Goal: Task Accomplishment & Management: Manage account settings

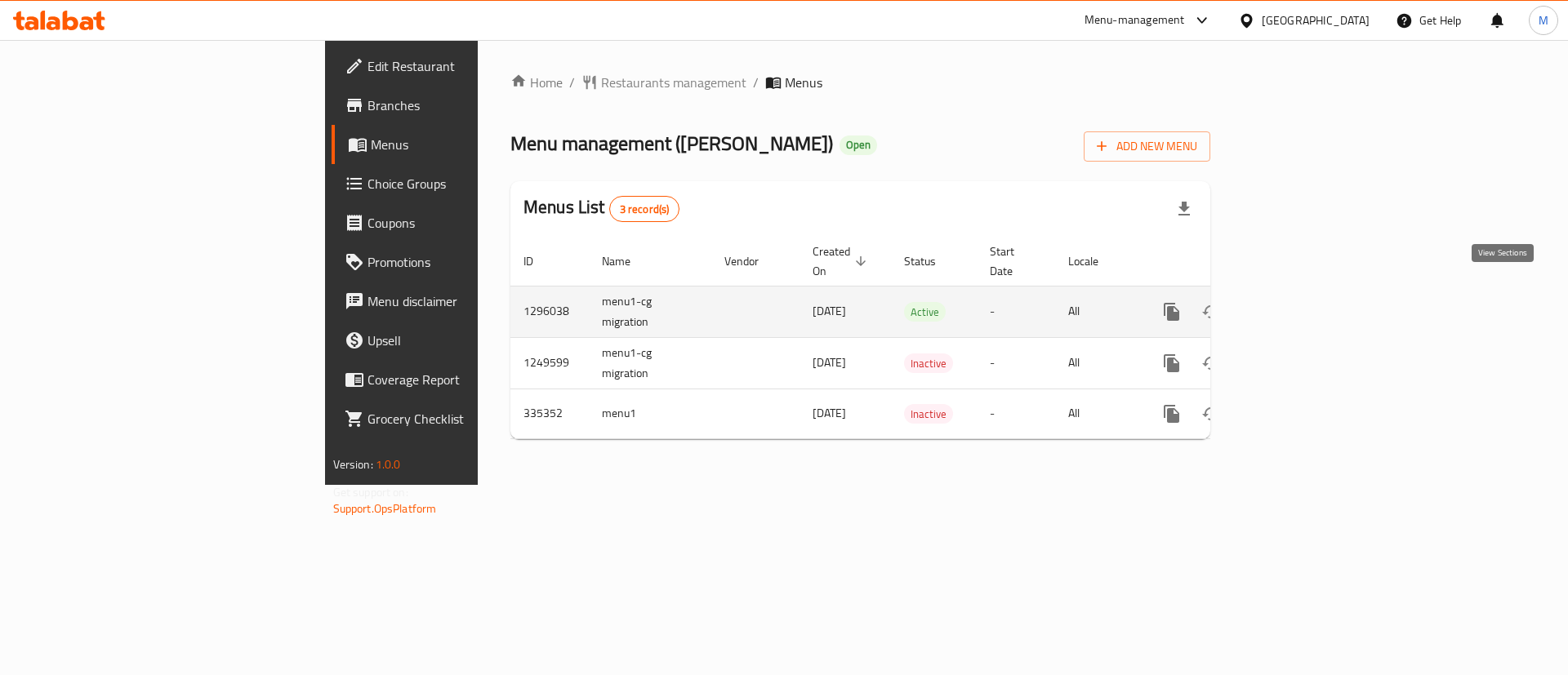
click at [1299, 302] on icon "enhanced table" at bounding box center [1289, 312] width 20 height 20
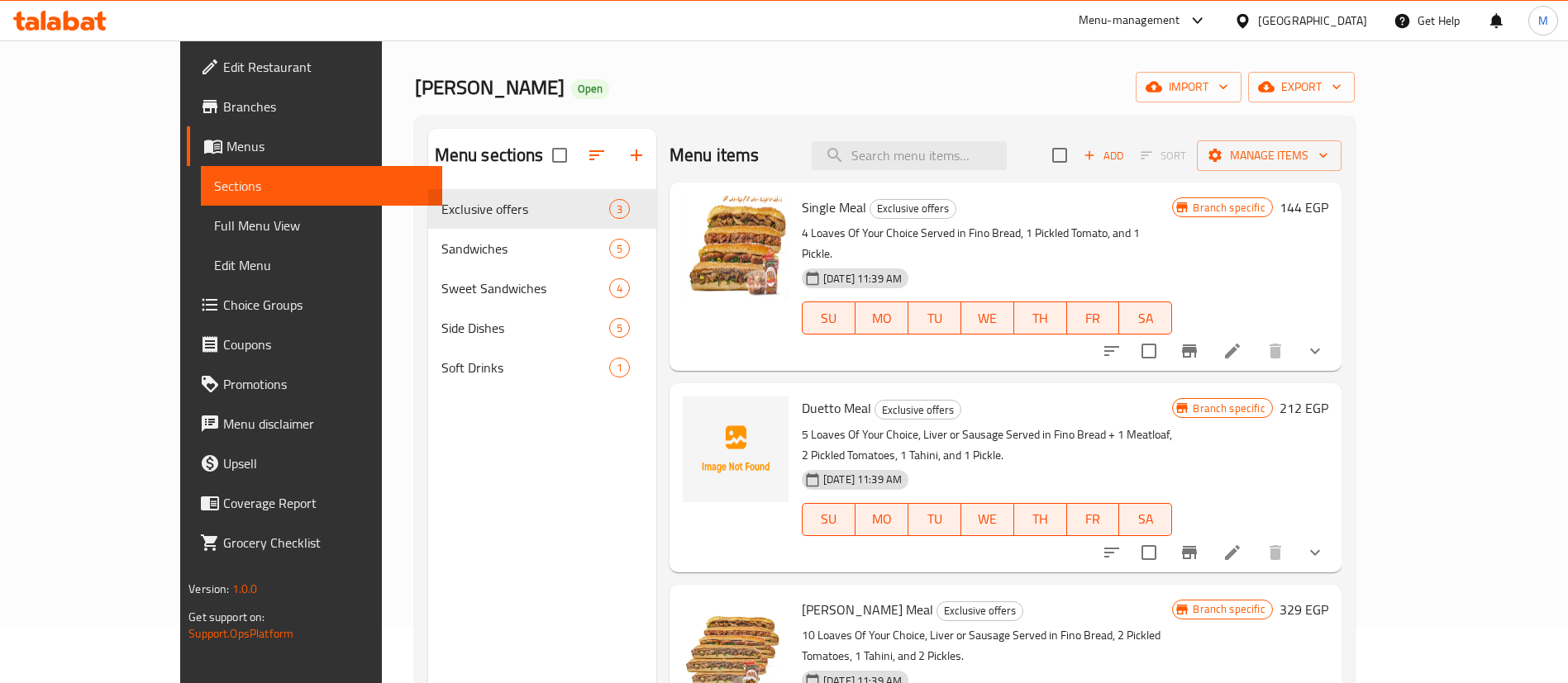
scroll to position [54, 0]
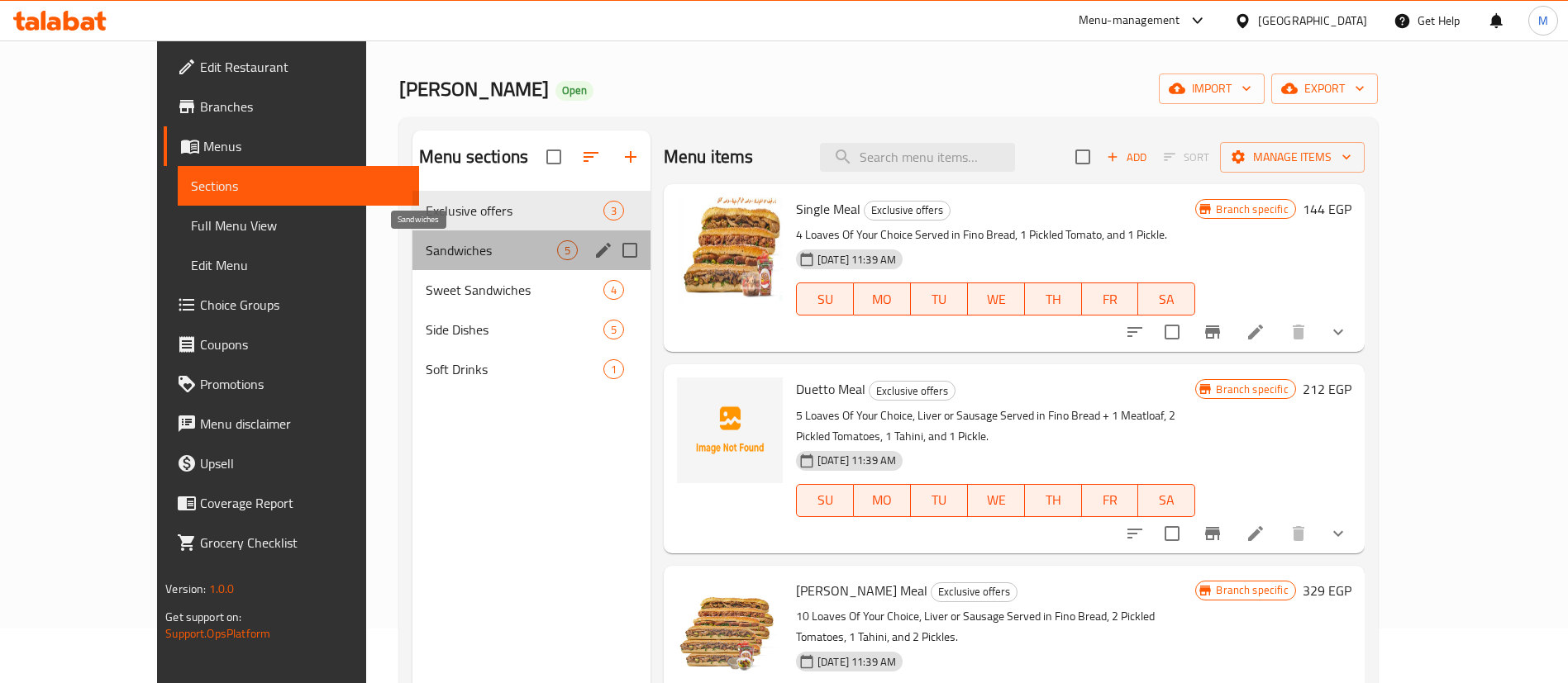
click at [445, 249] on span "Sandwiches" at bounding box center [492, 250] width 132 height 20
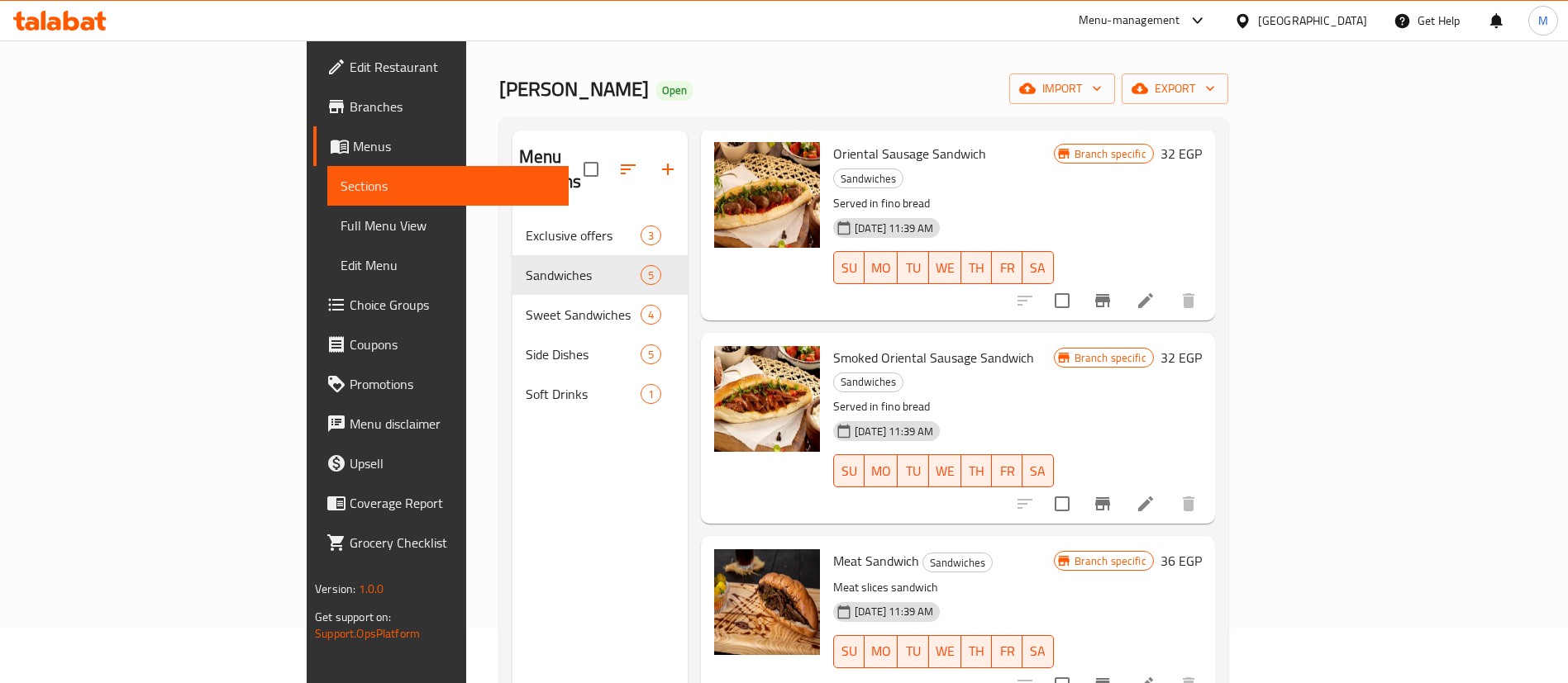
scroll to position [231, 0]
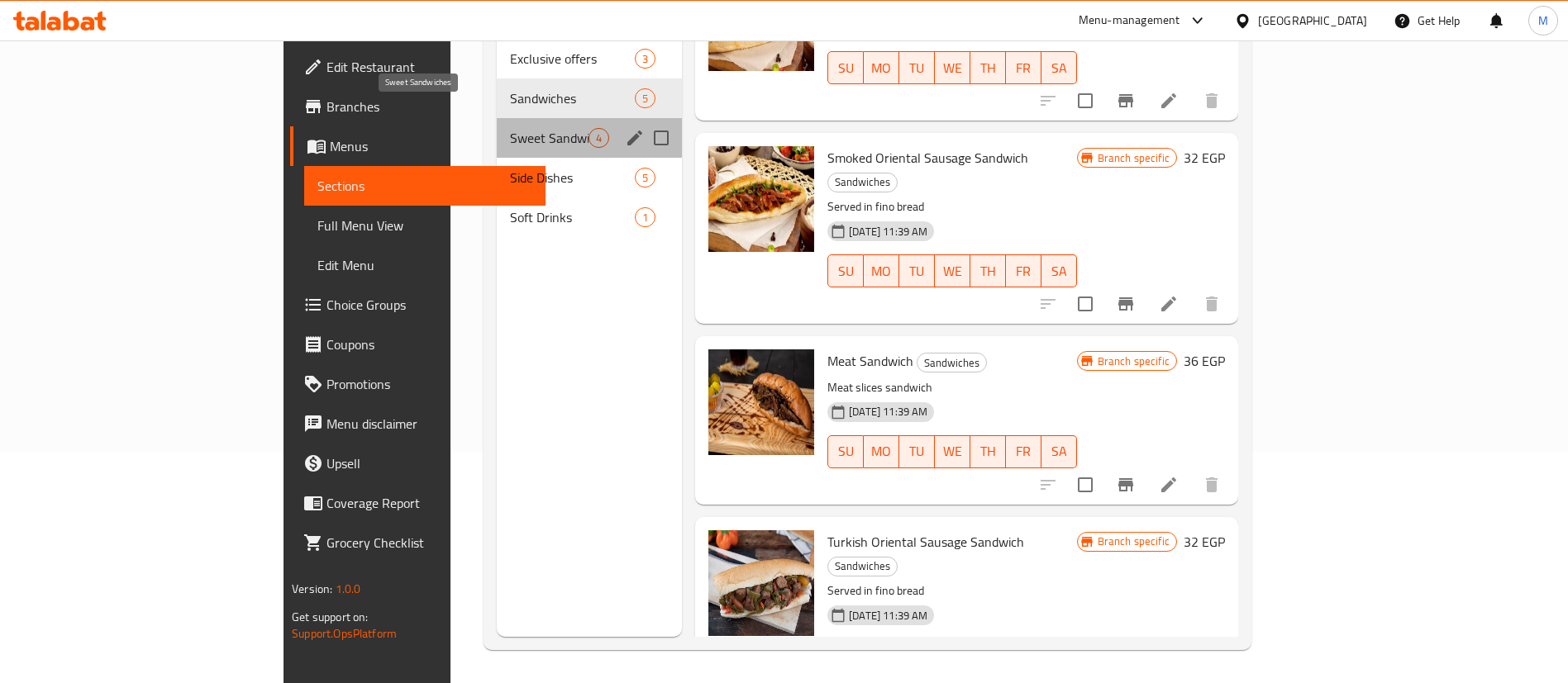
click at [510, 128] on span "Sweet Sandwiches" at bounding box center [549, 138] width 78 height 20
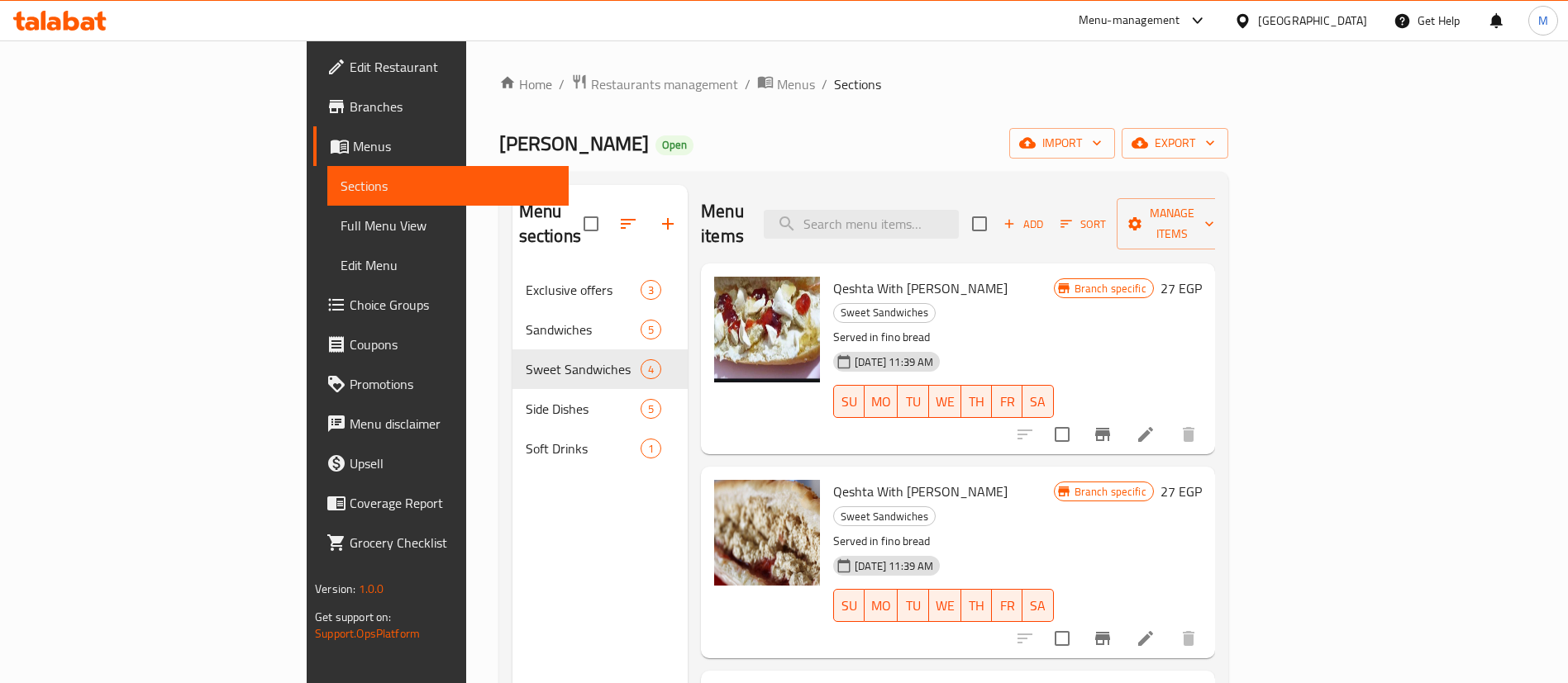
scroll to position [80, 0]
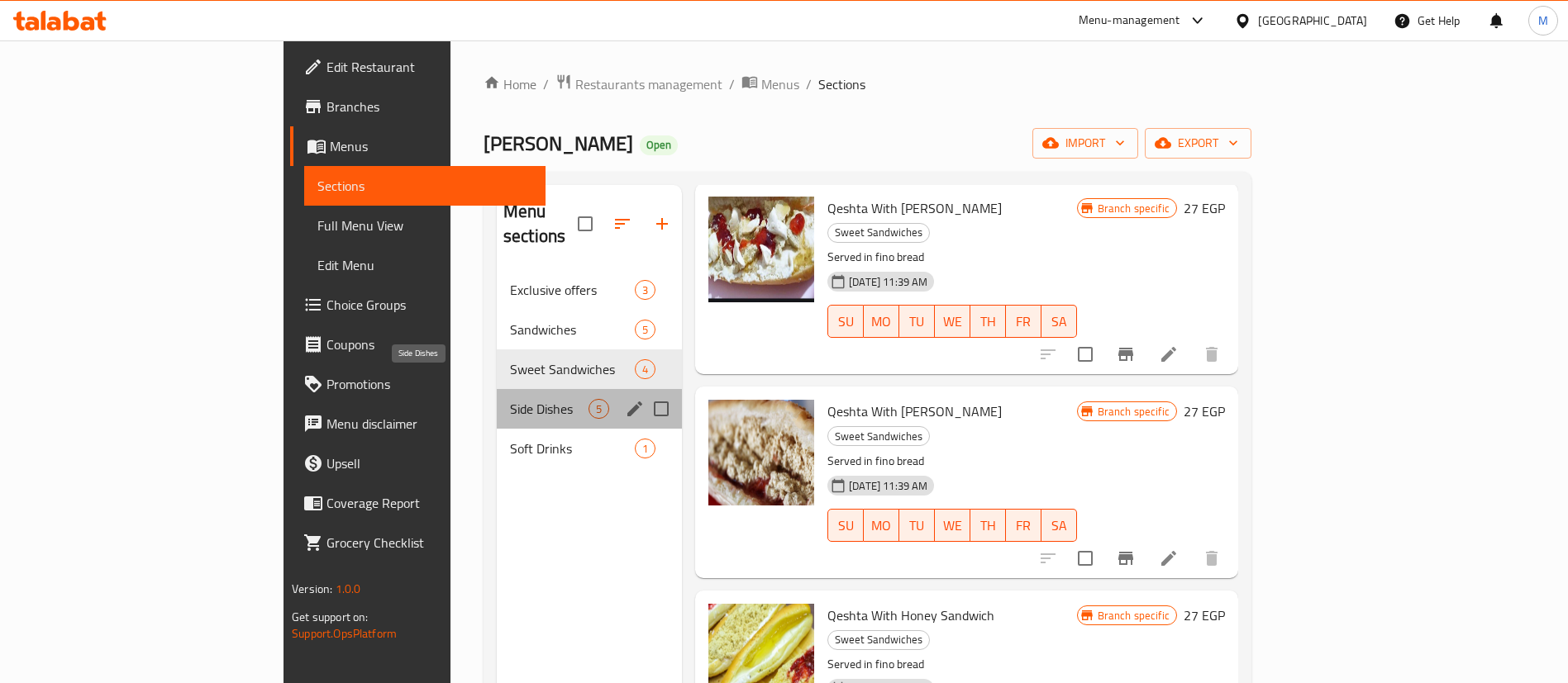
click at [510, 399] on span "Side Dishes" at bounding box center [549, 409] width 78 height 20
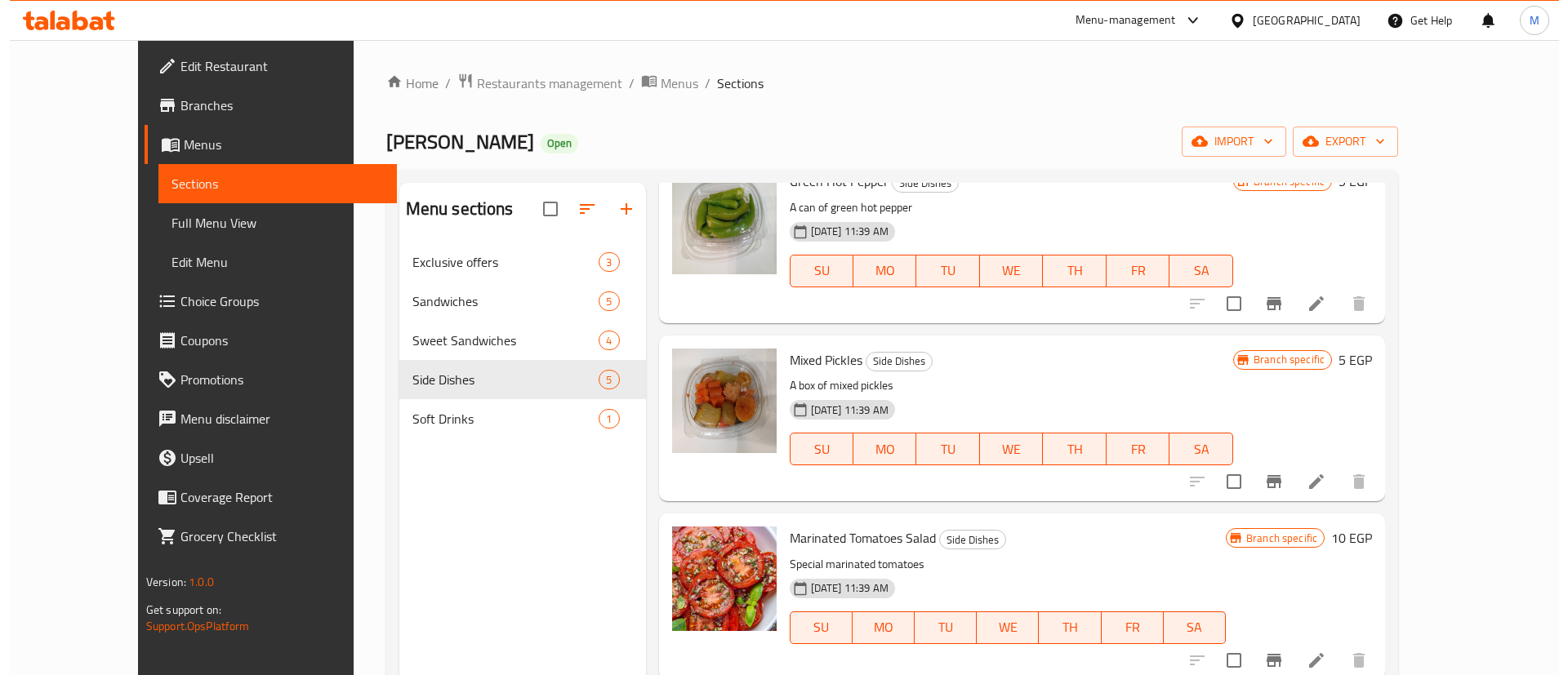
scroll to position [228, 0]
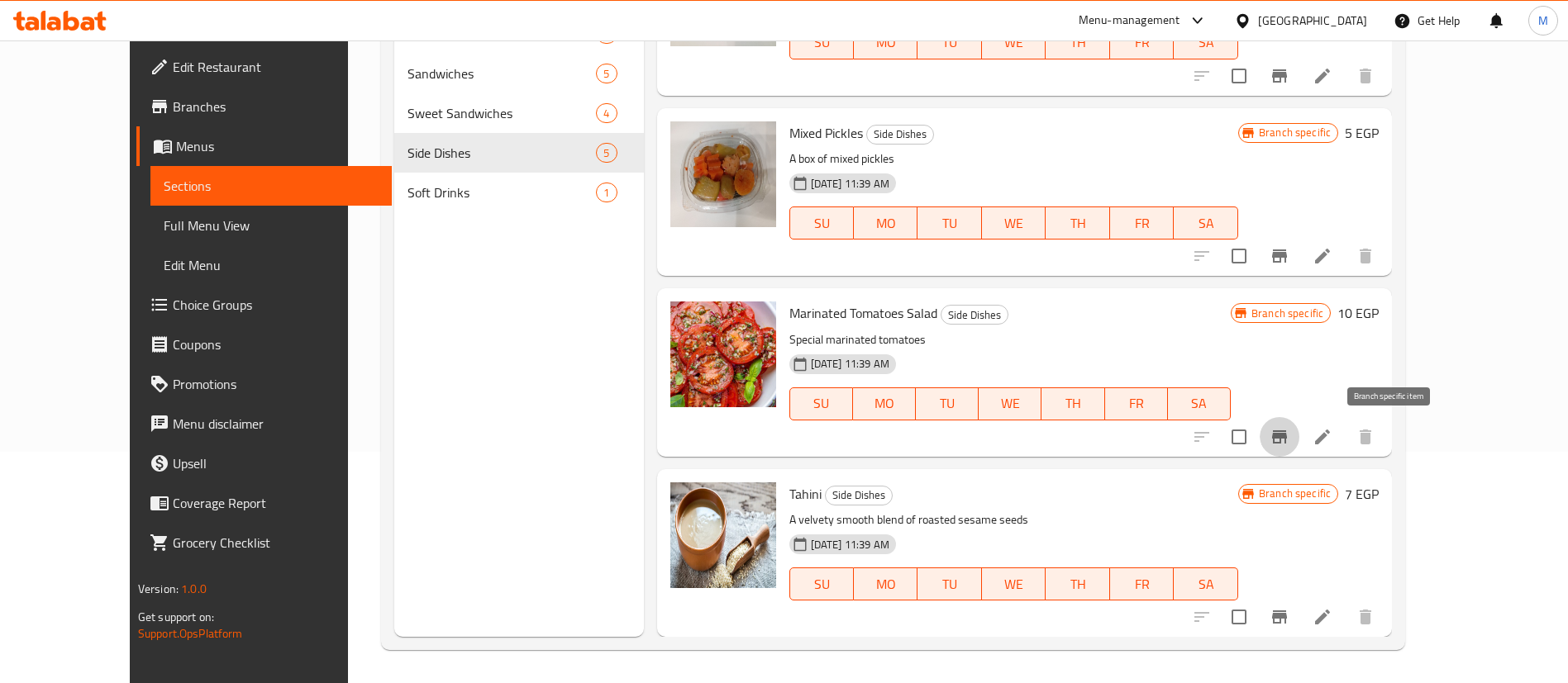
click at [1288, 437] on icon "Branch-specific-item" at bounding box center [1280, 437] width 15 height 13
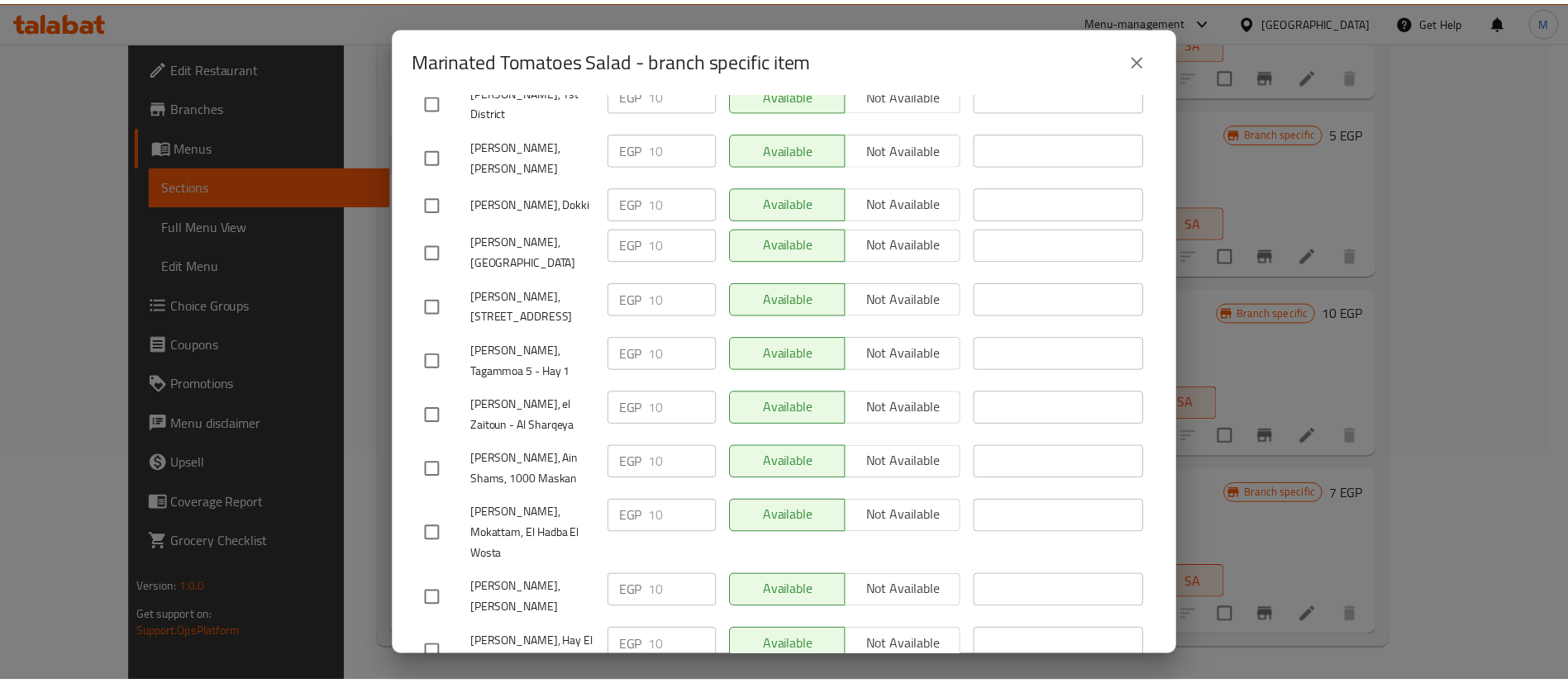
scroll to position [982, 0]
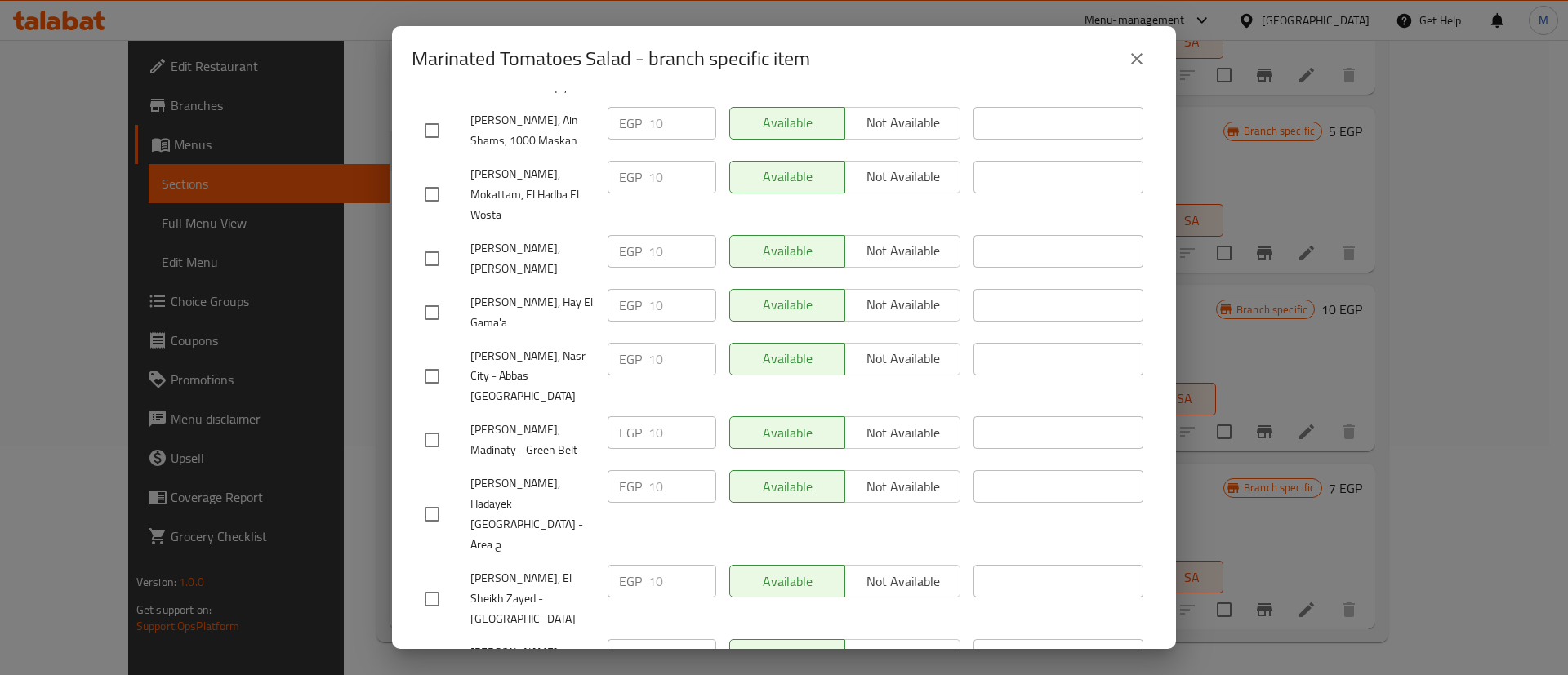
click at [1134, 51] on icon "close" at bounding box center [1137, 59] width 20 height 20
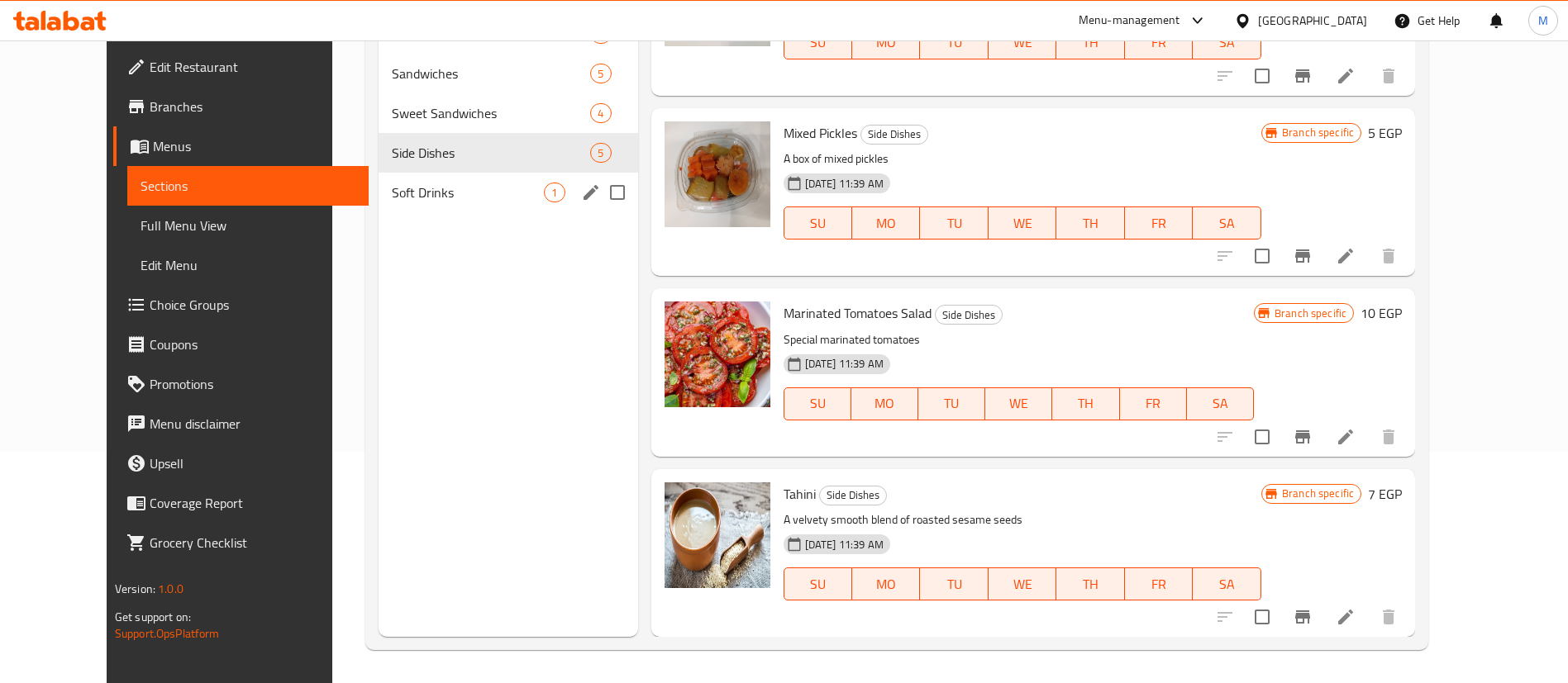
scroll to position [0, 0]
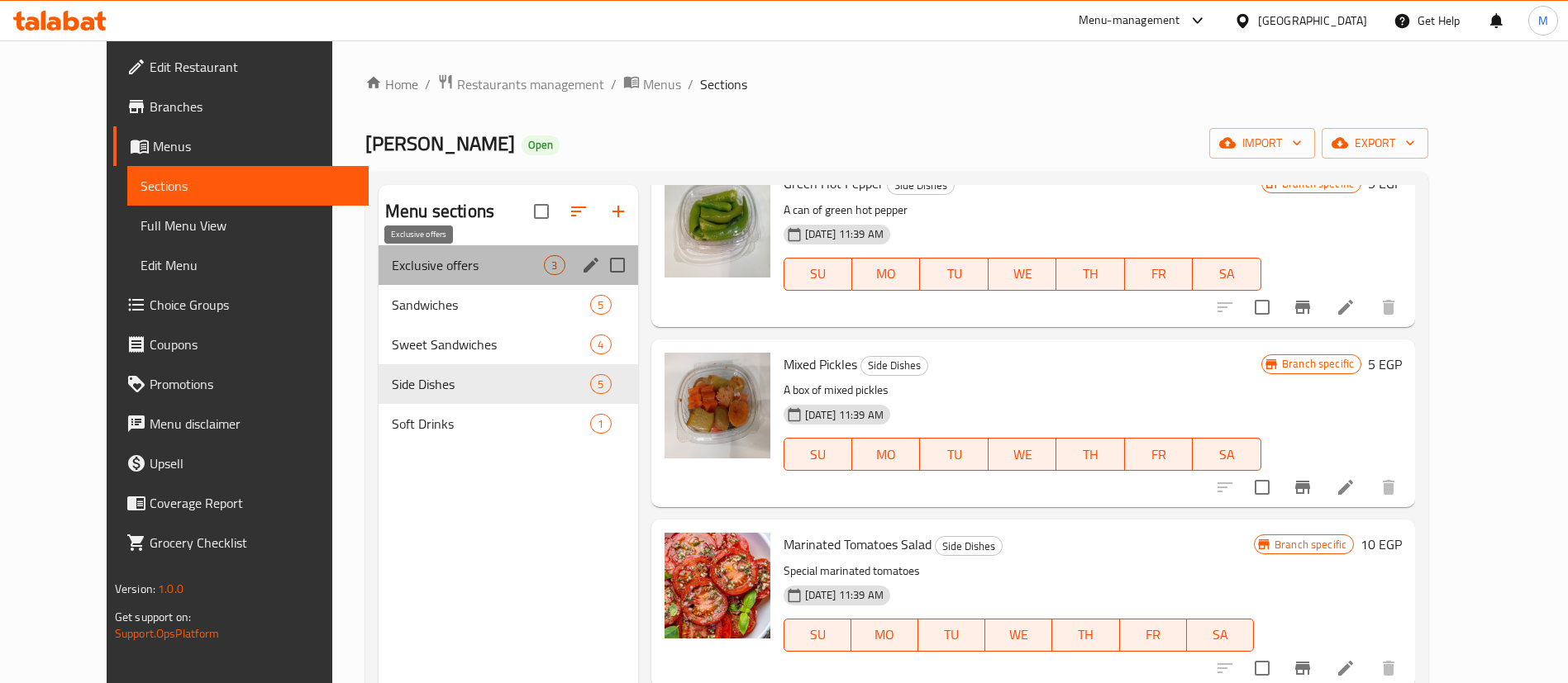
click at [428, 260] on span "Exclusive offers" at bounding box center [468, 265] width 152 height 20
